Goal: Task Accomplishment & Management: Use online tool/utility

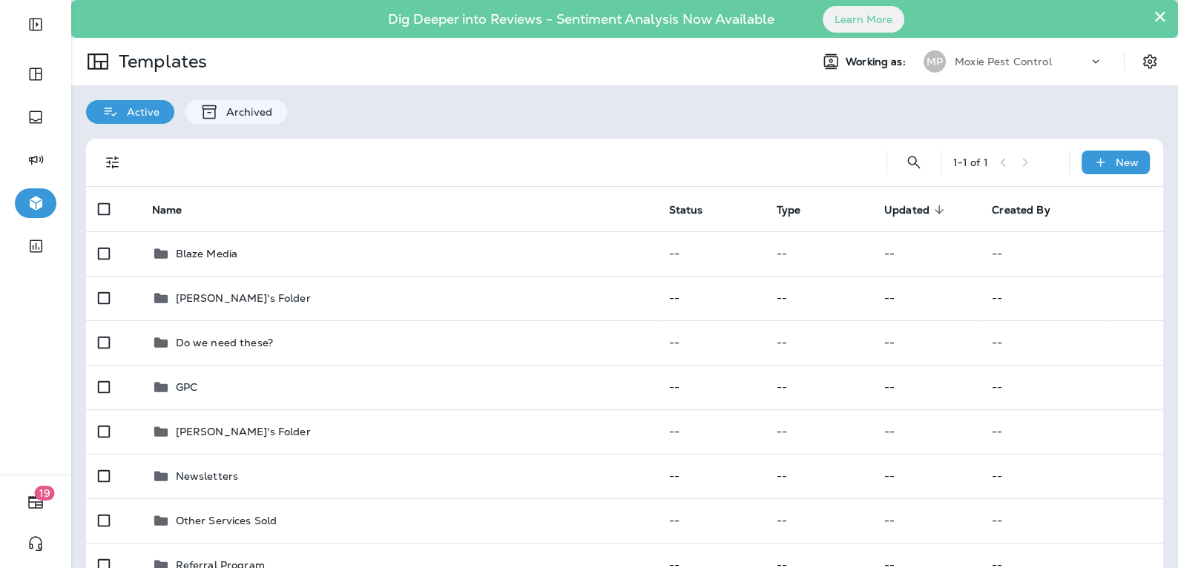
click at [1032, 56] on p "Moxie Pest Control" at bounding box center [1003, 62] width 97 height 12
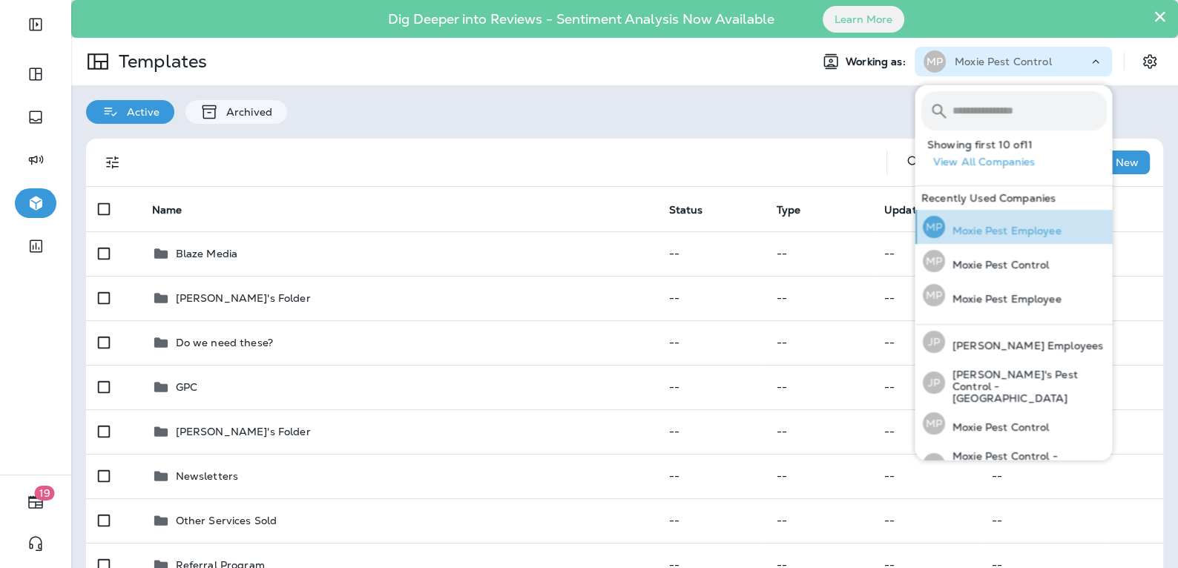
click at [1003, 238] on div "MP Moxie Pest Employee" at bounding box center [992, 227] width 151 height 34
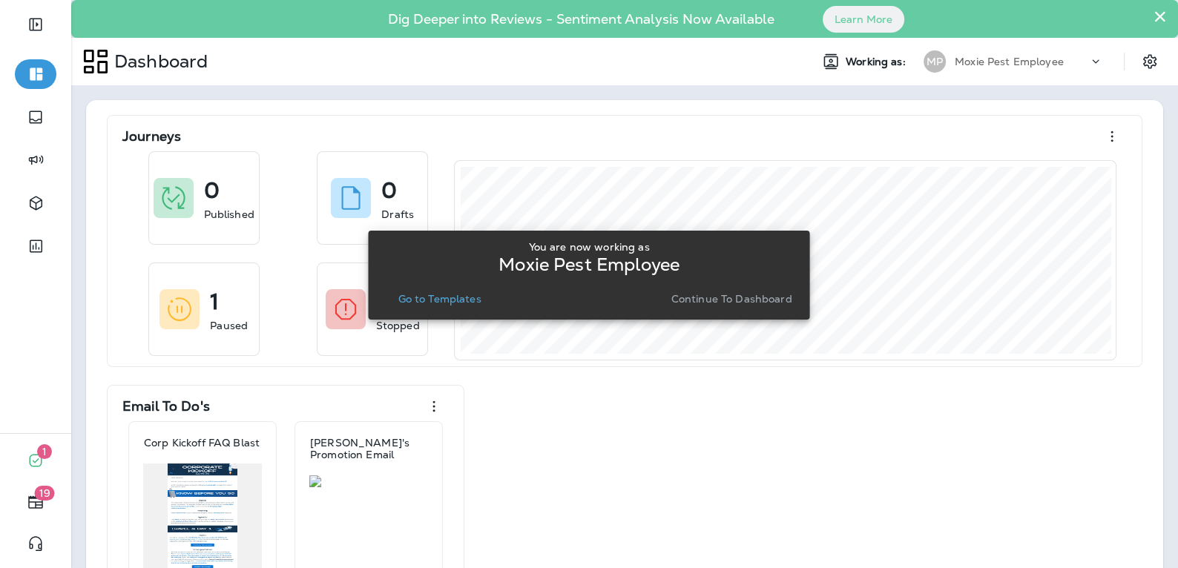
click at [450, 300] on p "Go to Templates" at bounding box center [439, 299] width 83 height 12
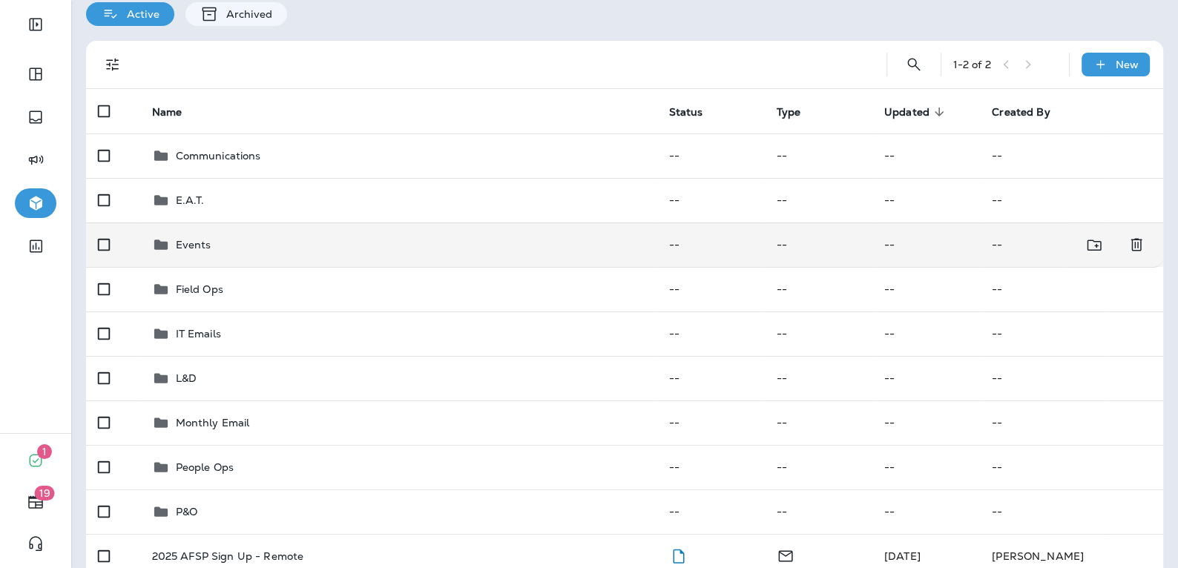
scroll to position [146, 0]
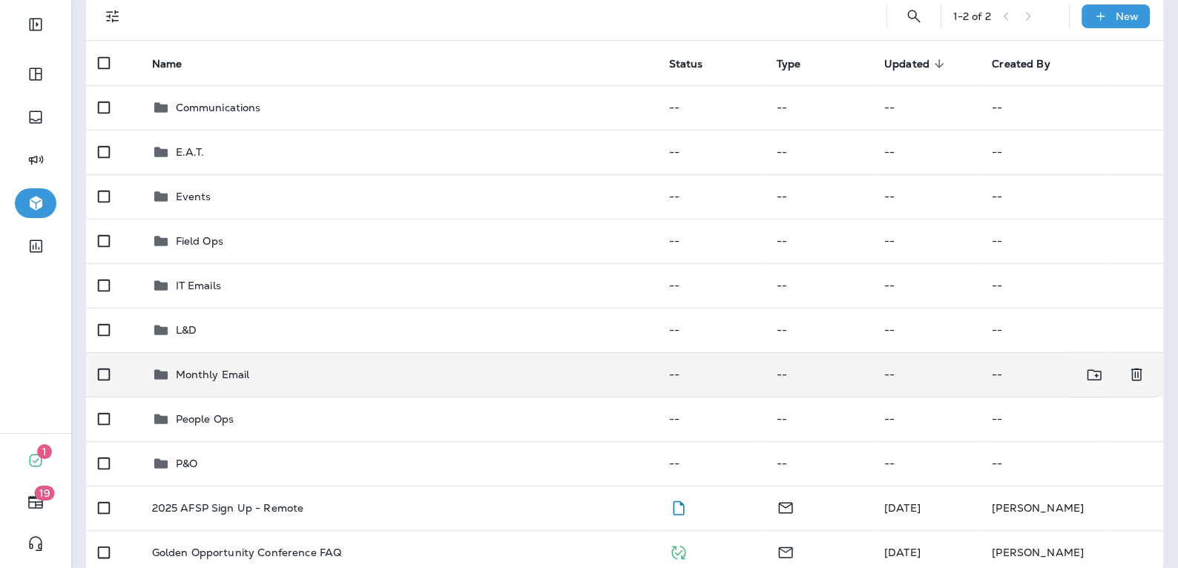
click at [210, 370] on p "Monthly Email" at bounding box center [213, 375] width 74 height 12
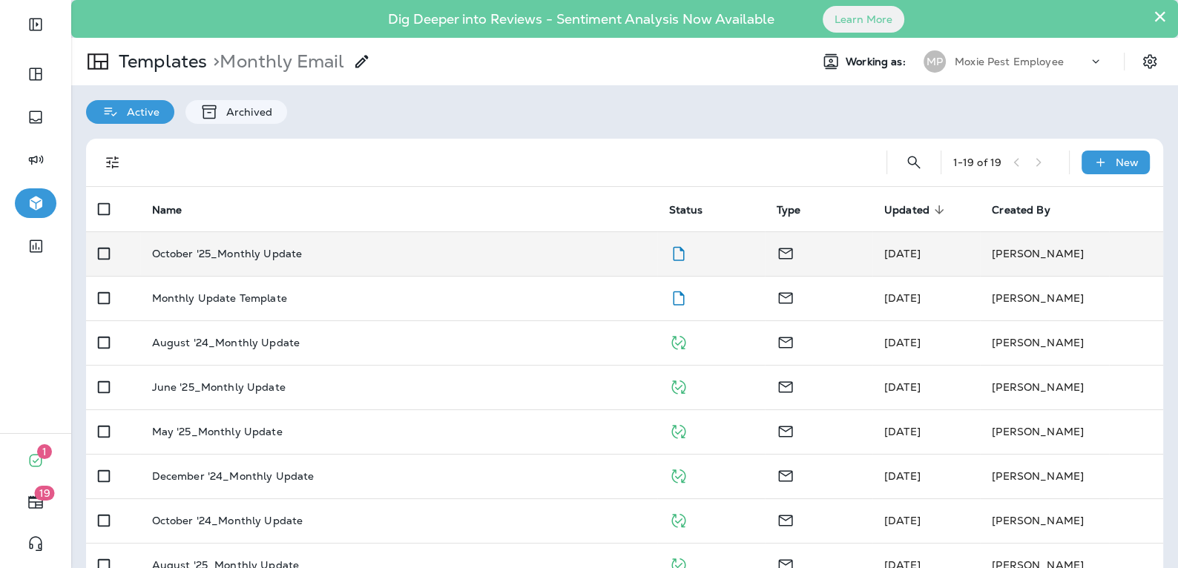
click at [216, 258] on p "October '25_Monthly Update" at bounding box center [227, 254] width 151 height 12
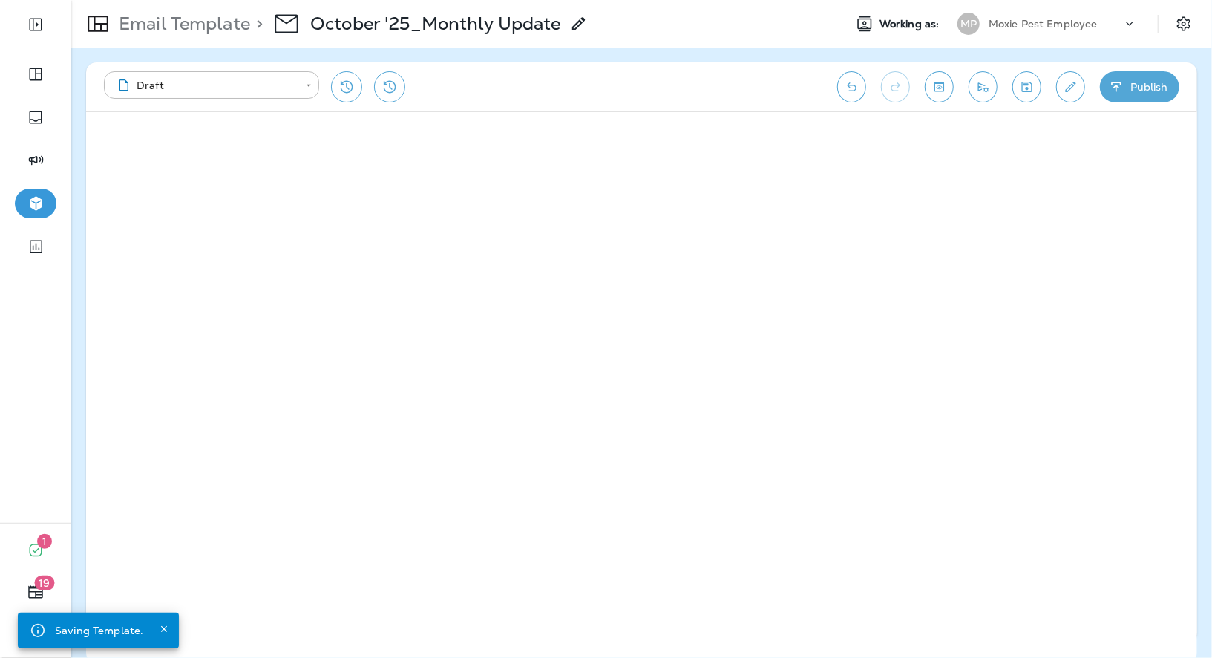
click at [1029, 85] on icon "Save" at bounding box center [1027, 86] width 16 height 15
click at [937, 93] on icon "Toggle preview" at bounding box center [939, 86] width 16 height 15
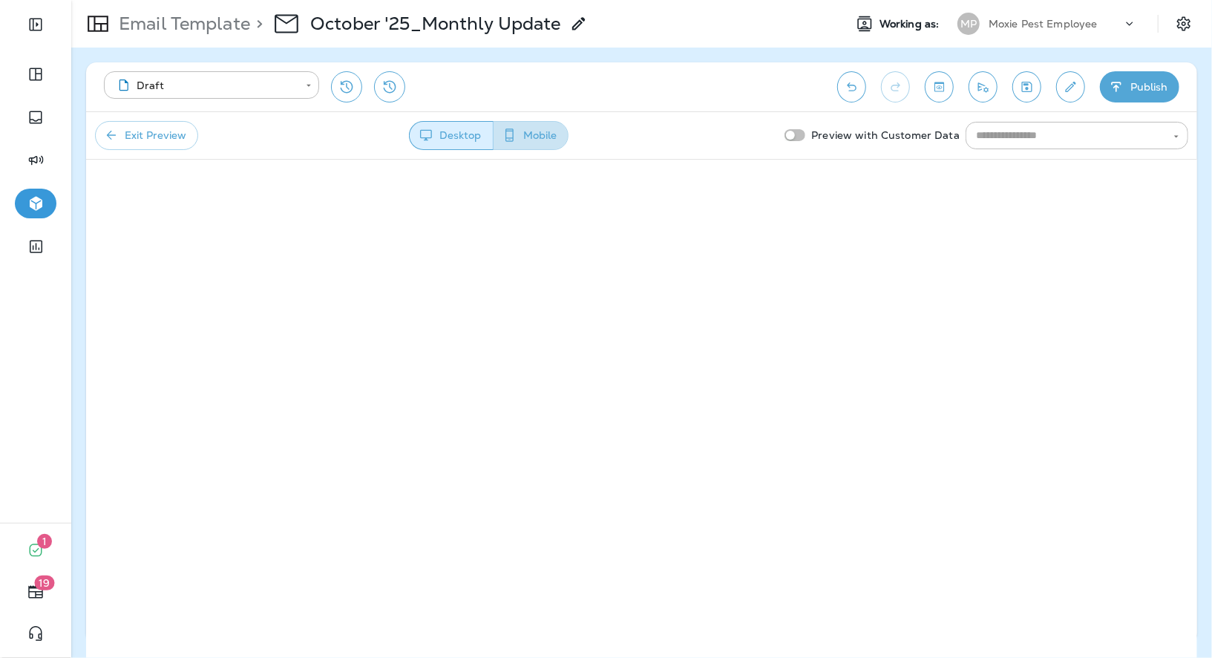
click at [526, 141] on button "Mobile" at bounding box center [531, 135] width 76 height 29
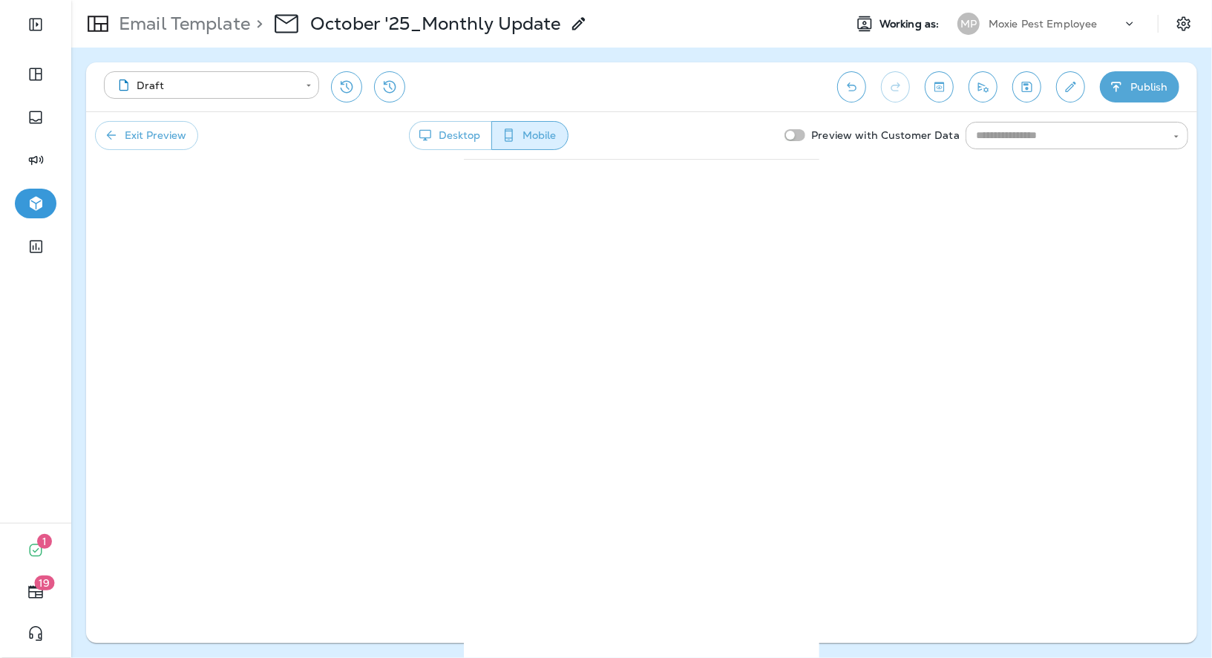
click at [990, 94] on icon "Send test email" at bounding box center [983, 86] width 16 height 15
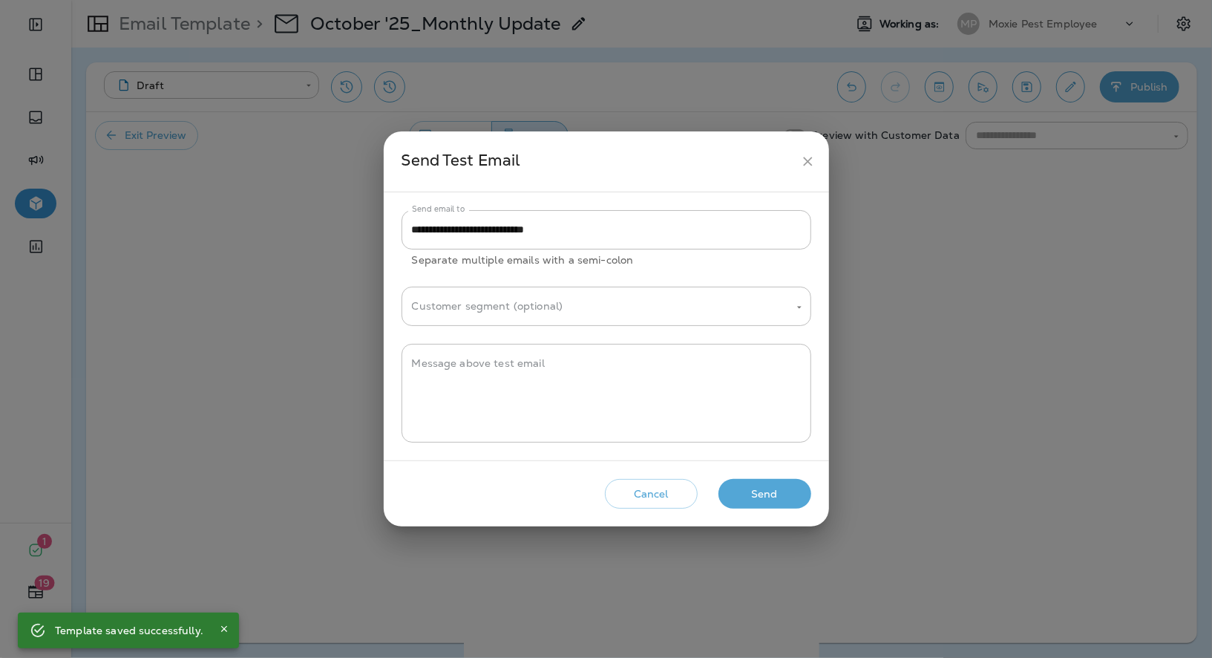
click at [781, 500] on button "Send" at bounding box center [764, 494] width 93 height 30
